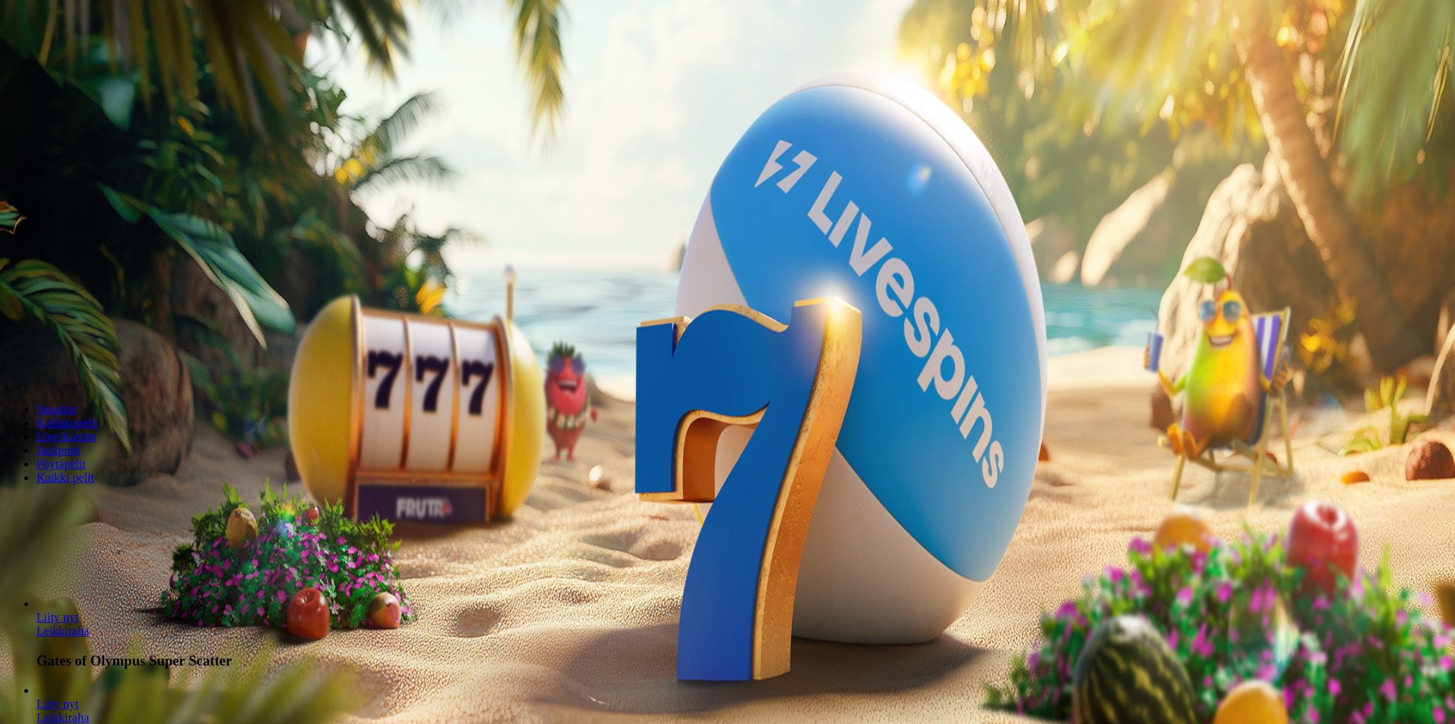
click at [114, 498] on input "Search" at bounding box center [60, 505] width 108 height 15
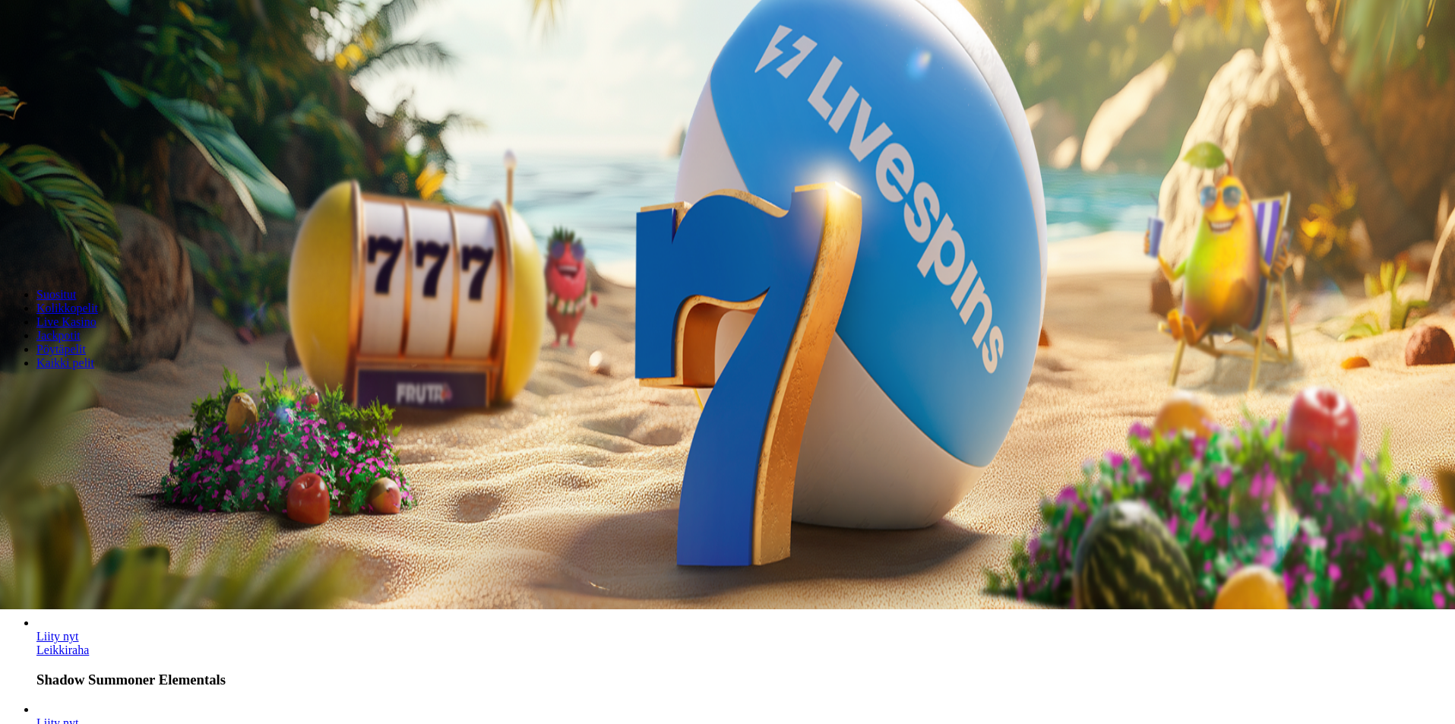
scroll to position [152, 0]
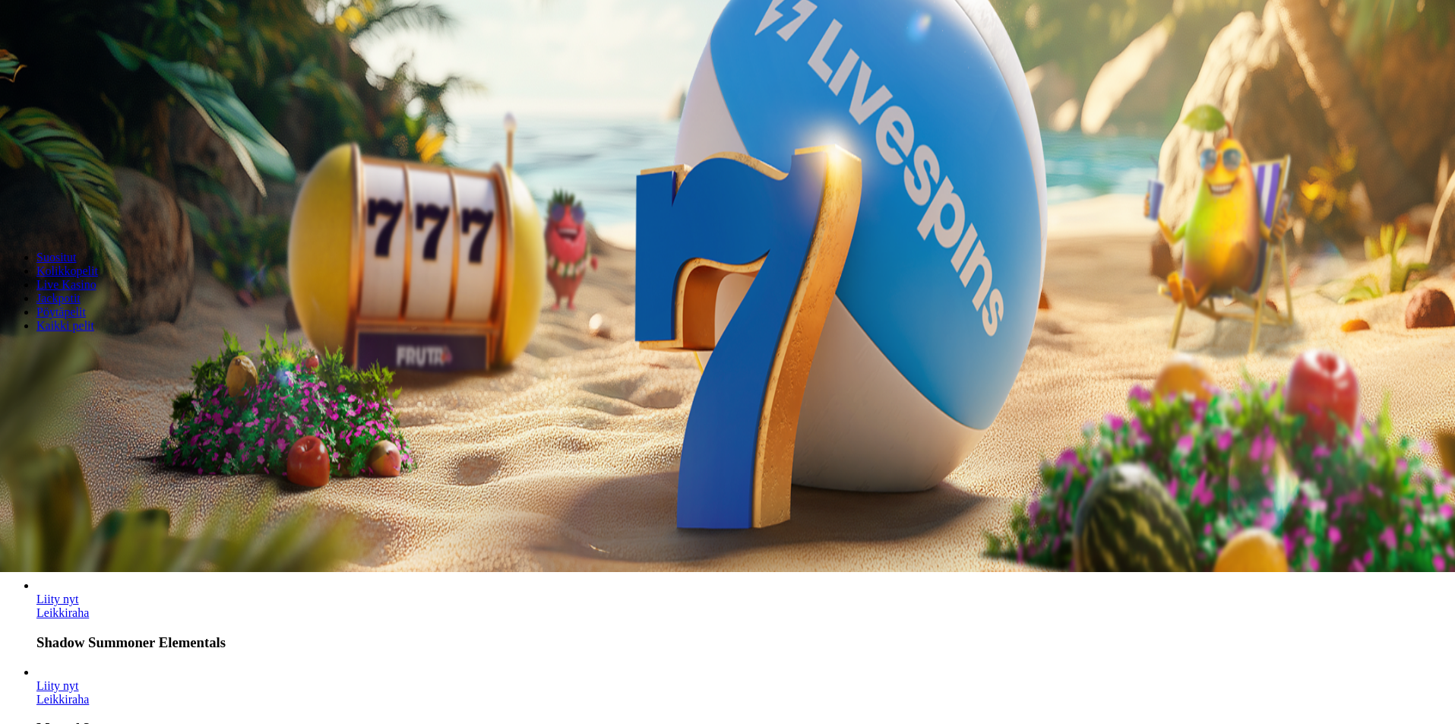
type input "*****"
click at [89, 693] on link "Leikkiraha" at bounding box center [62, 699] width 52 height 13
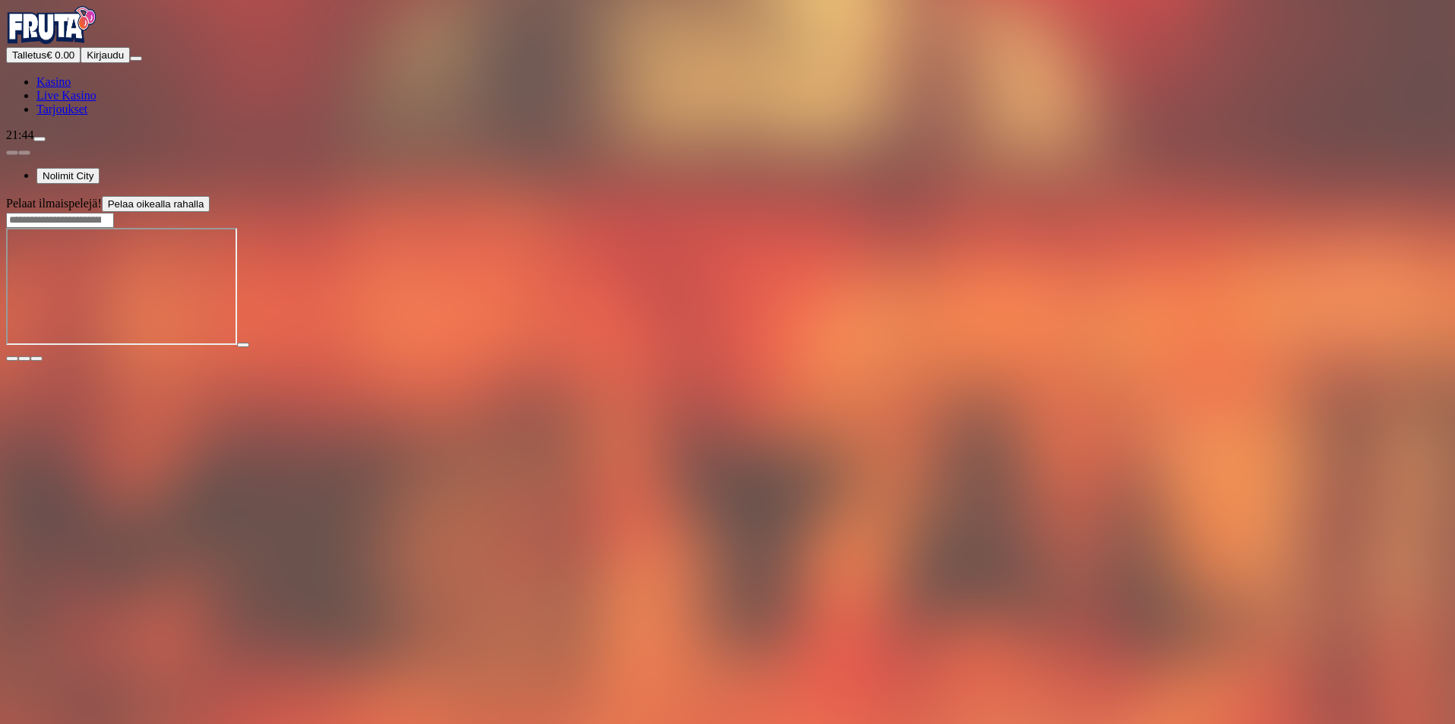
drag, startPoint x: 92, startPoint y: 57, endPoint x: 96, endPoint y: 0, distance: 57.1
click at [92, 44] on img "Primary" at bounding box center [51, 25] width 91 height 38
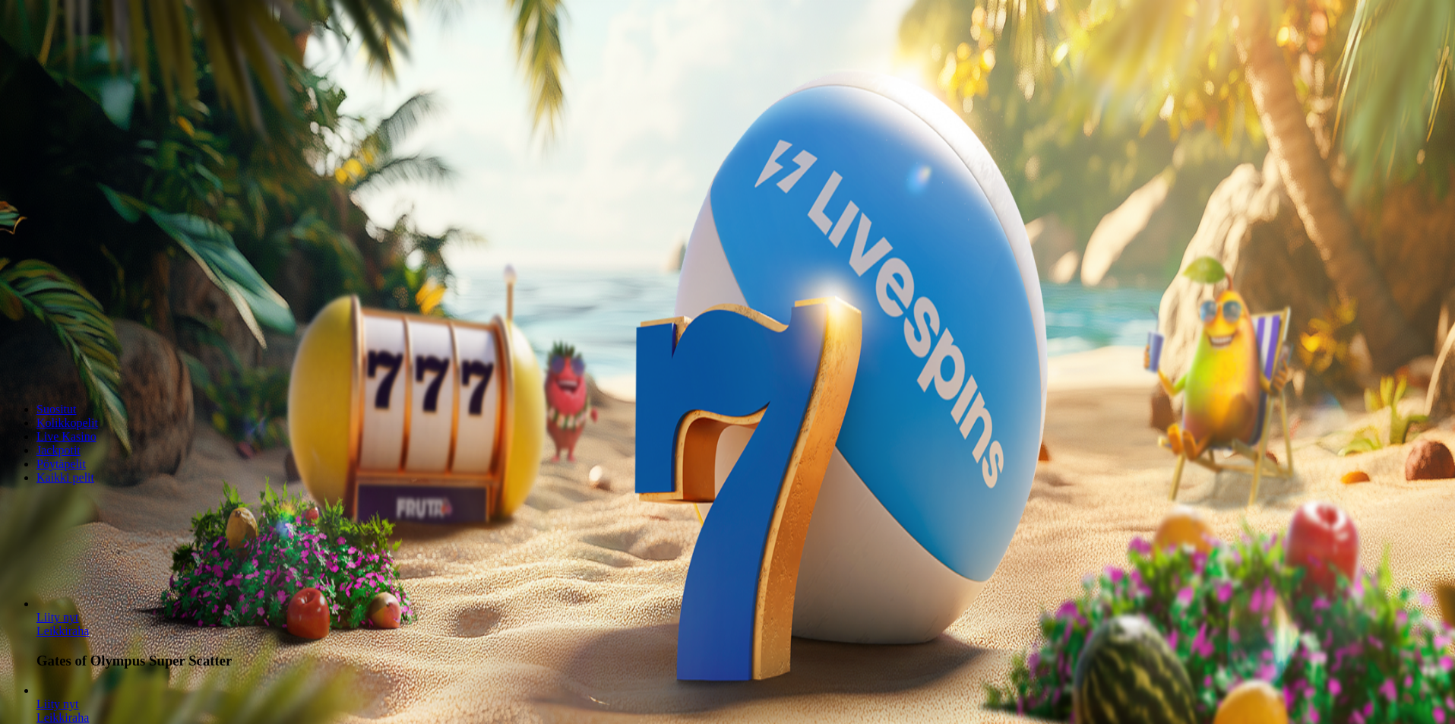
click at [89, 638] on link "Leikkiraha" at bounding box center [62, 631] width 52 height 13
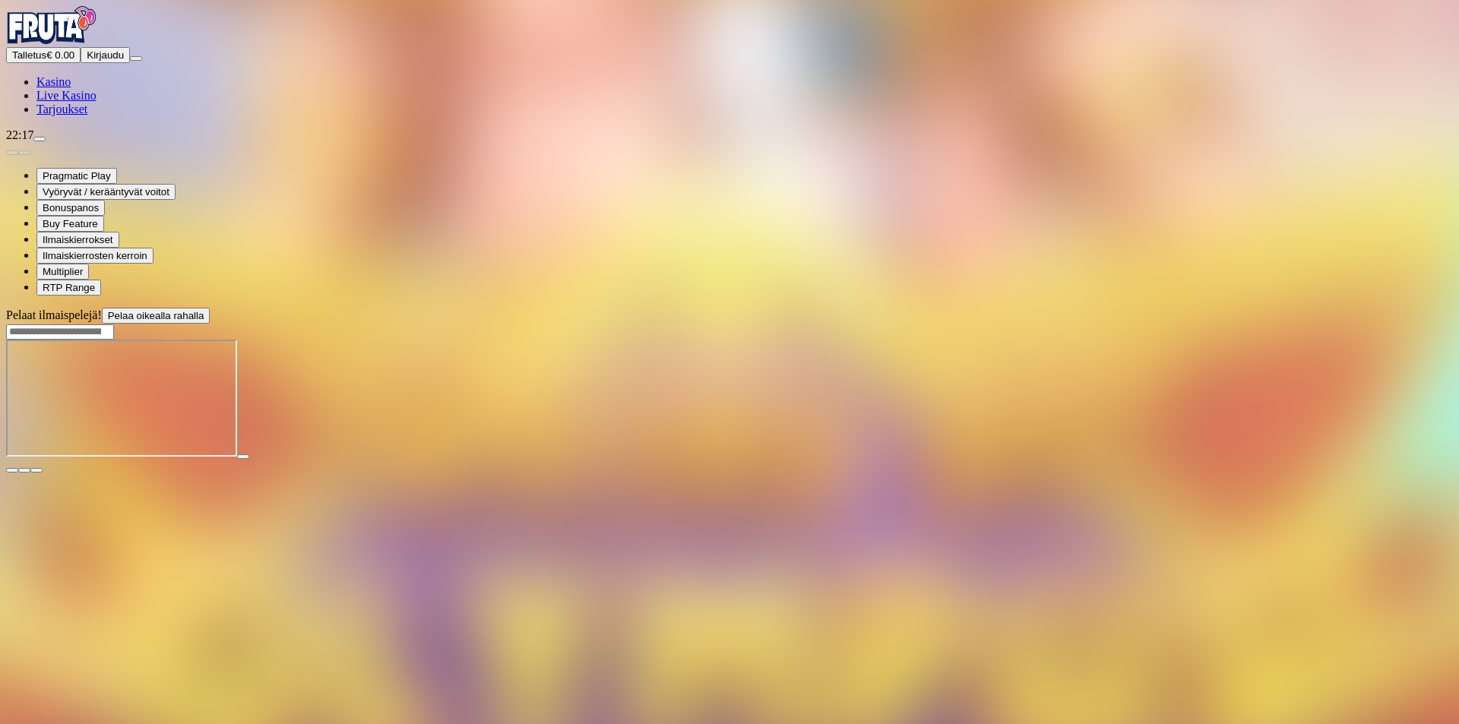
click at [897, 460] on div at bounding box center [729, 400] width 1447 height 120
click at [91, 44] on img "Primary" at bounding box center [51, 25] width 91 height 38
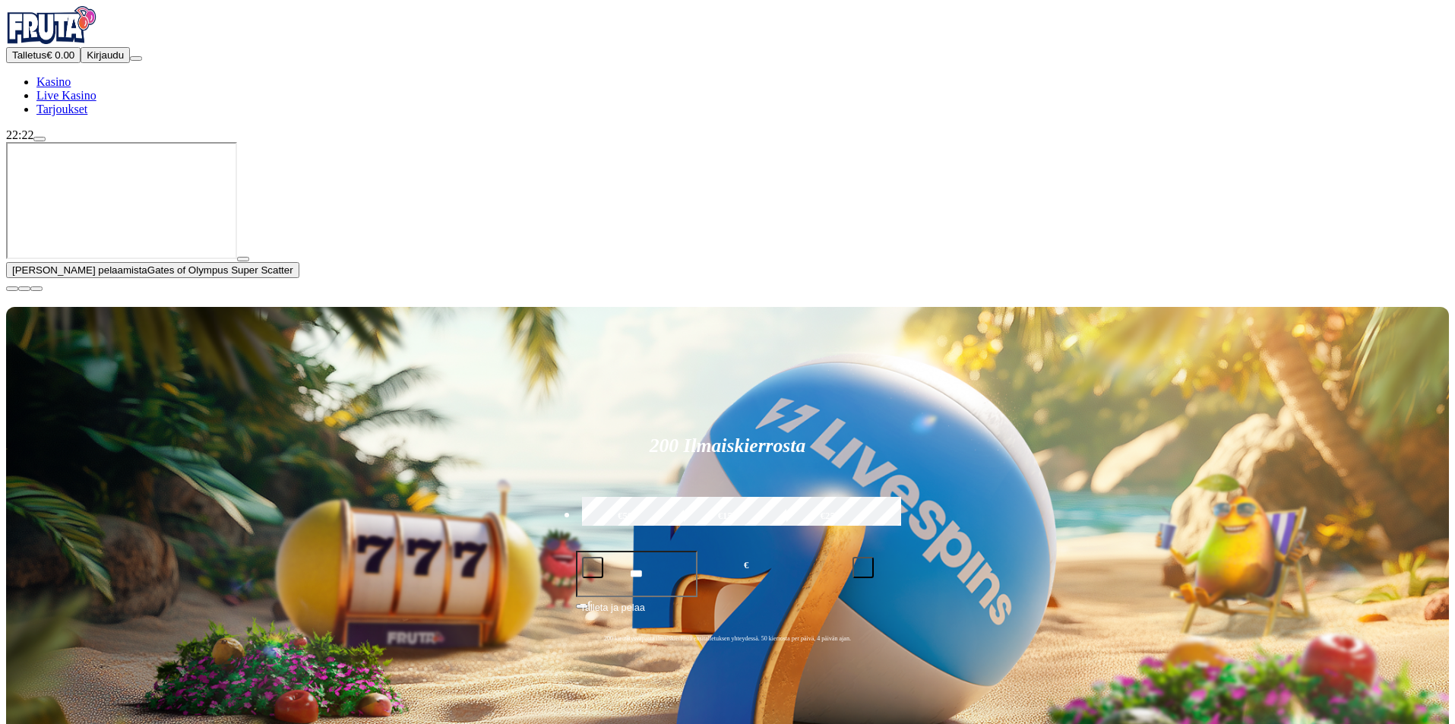
click at [18, 291] on button "button" at bounding box center [12, 288] width 12 height 5
